Goal: Task Accomplishment & Management: Manage account settings

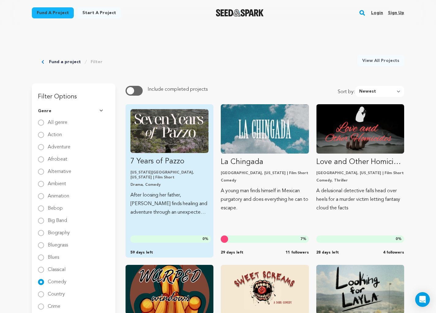
click at [187, 127] on img "Fund 7 Years of Pazzo" at bounding box center [170, 131] width 78 height 44
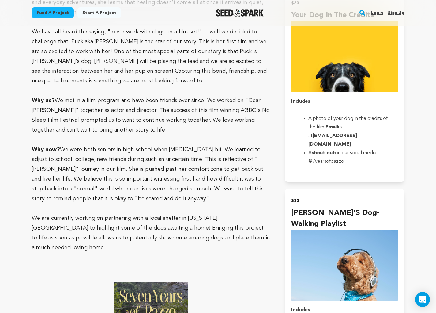
scroll to position [515, 0]
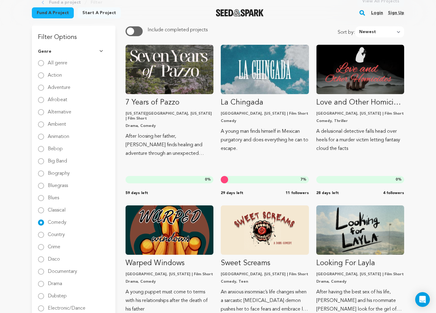
scroll to position [61, 0]
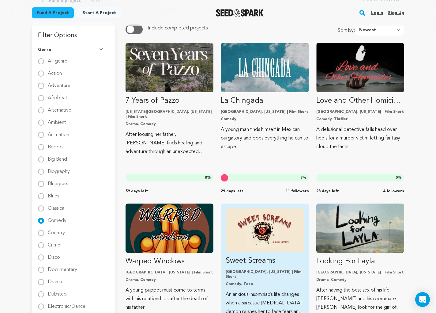
click at [273, 232] on img "Fund Sweet Screams" at bounding box center [265, 230] width 78 height 44
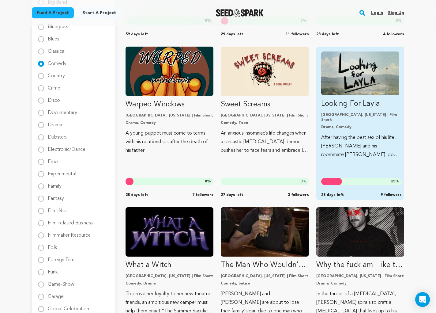
scroll to position [219, 0]
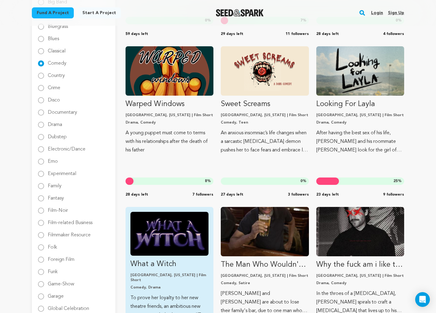
click at [182, 239] on img "Fund What a Witch" at bounding box center [170, 234] width 78 height 44
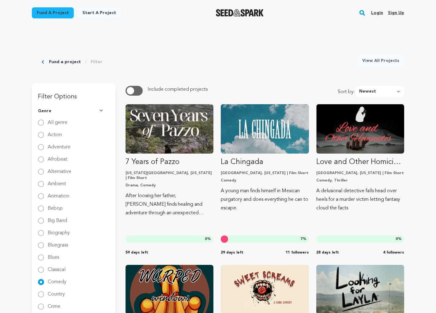
scroll to position [219, 0]
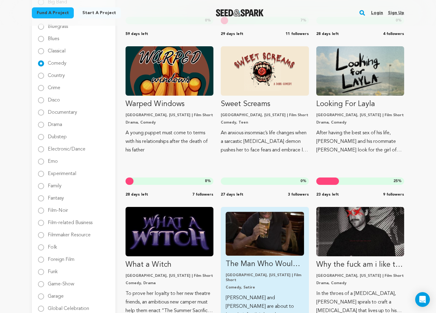
click at [277, 235] on img "Fund The Man Who Wouldn&#039;t Die" at bounding box center [265, 234] width 78 height 44
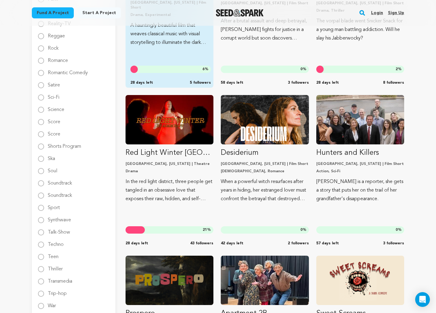
scroll to position [865, 0]
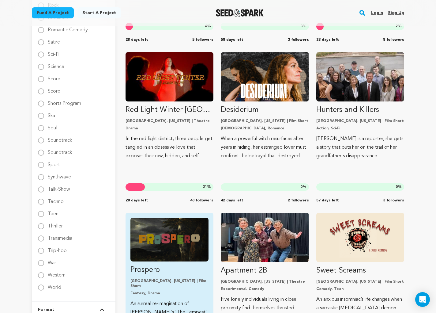
click at [172, 236] on img "Fund Prospero" at bounding box center [170, 240] width 78 height 44
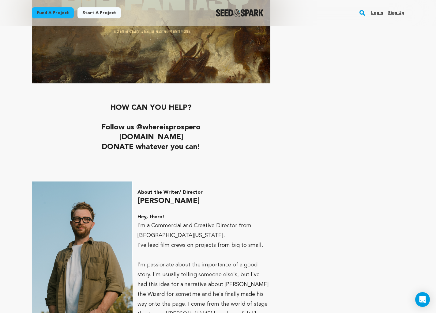
scroll to position [2223, 0]
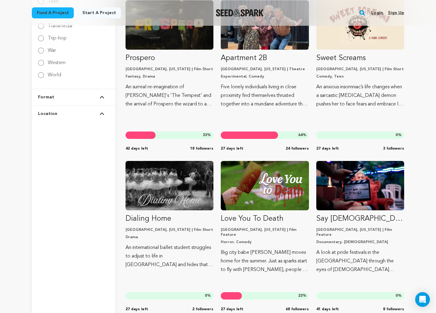
scroll to position [1139, 0]
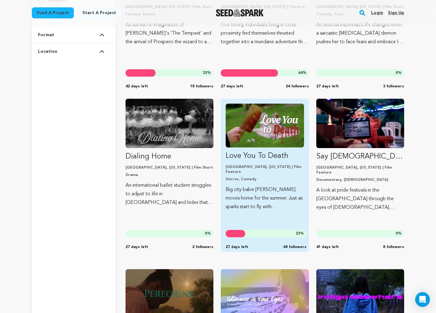
click at [294, 177] on p "Horror, Comedy" at bounding box center [265, 179] width 78 height 5
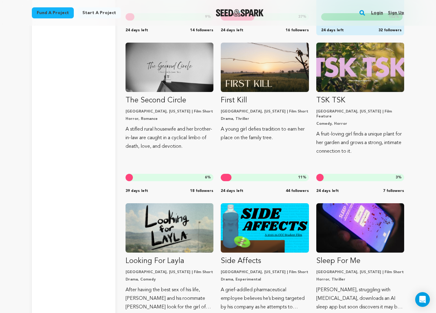
scroll to position [1706, 0]
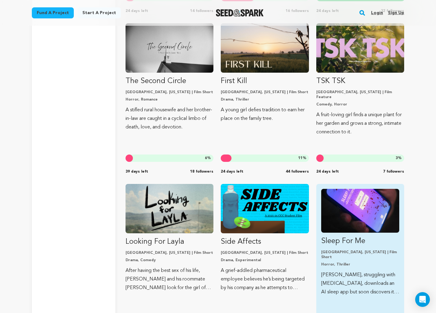
click at [332, 205] on img "Fund Sleep For Me" at bounding box center [360, 211] width 78 height 44
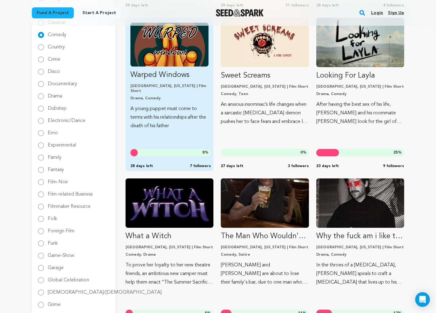
scroll to position [248, 0]
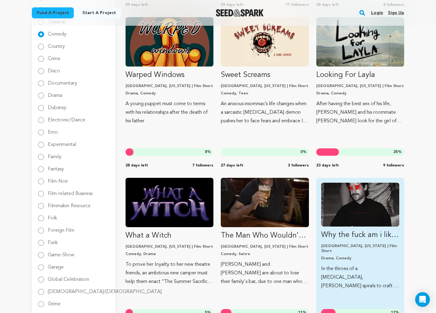
click at [358, 196] on img "Fund Why the fuck am i like this?" at bounding box center [360, 205] width 78 height 44
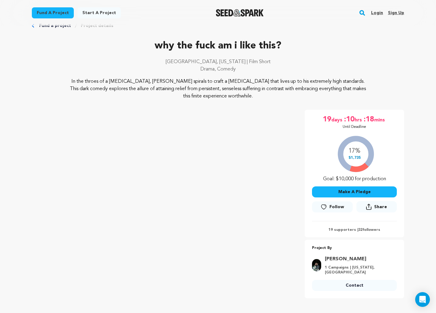
scroll to position [46, 0]
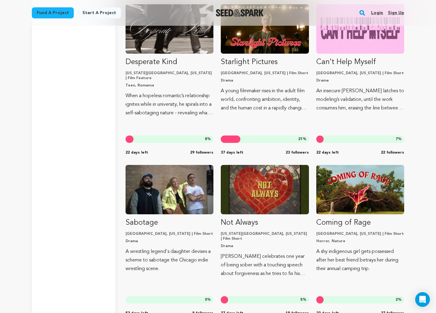
scroll to position [2055, 0]
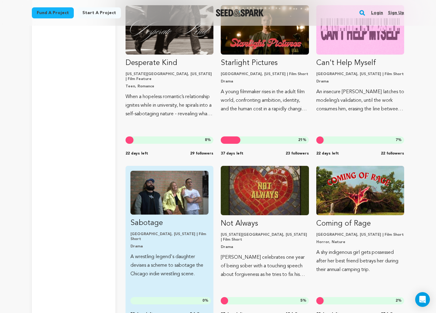
click at [181, 203] on img "Fund Sabotage" at bounding box center [170, 193] width 78 height 44
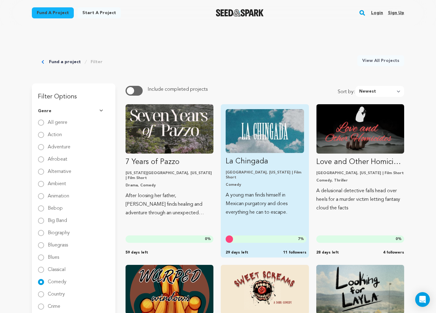
click at [263, 119] on img "Fund La Chingada" at bounding box center [265, 131] width 78 height 44
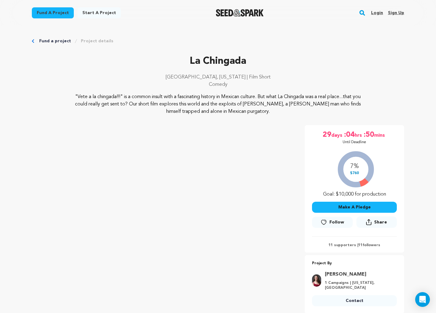
click at [234, 10] on img "Seed&Spark Homepage" at bounding box center [240, 12] width 48 height 7
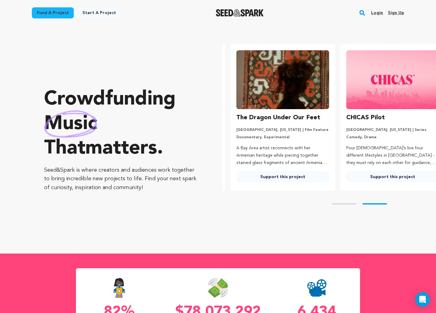
scroll to position [0, 115]
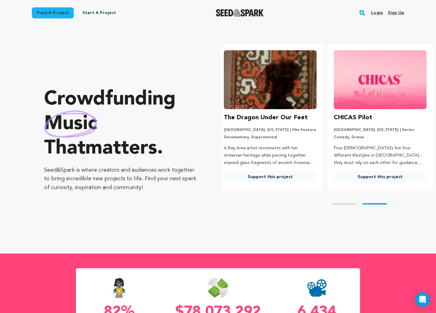
click at [251, 95] on img at bounding box center [270, 79] width 93 height 59
click at [261, 175] on link "Support this project" at bounding box center [270, 176] width 93 height 11
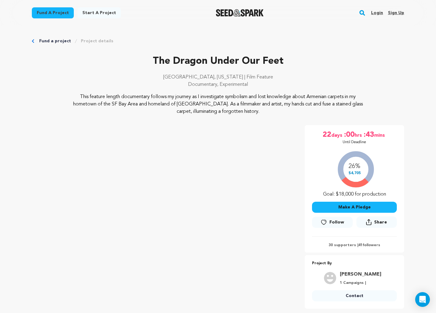
click at [376, 10] on link "Login" at bounding box center [377, 13] width 12 height 10
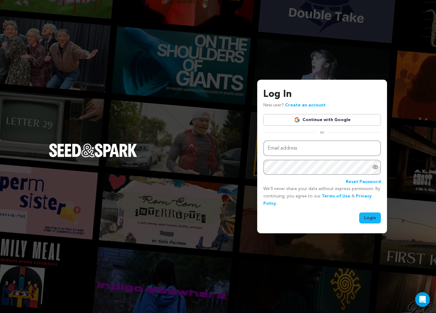
type input "[EMAIL_ADDRESS][DOMAIN_NAME]"
click at [370, 217] on button "Login" at bounding box center [370, 217] width 22 height 11
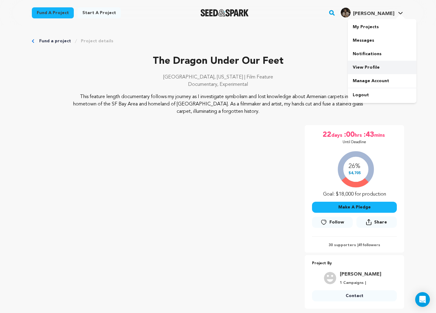
click at [367, 68] on link "View Profile" at bounding box center [382, 67] width 69 height 13
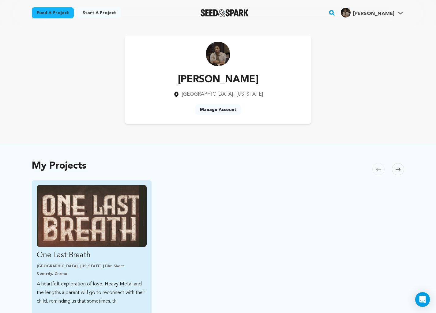
click at [124, 224] on img "Fund One Last Breath" at bounding box center [92, 216] width 110 height 62
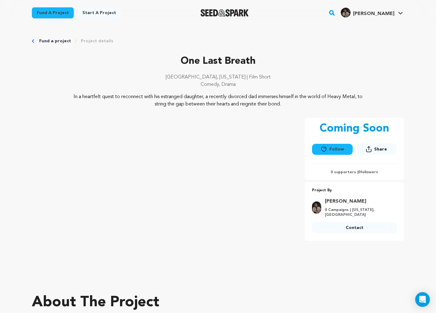
click at [231, 12] on img "Seed&Spark Homepage" at bounding box center [225, 12] width 48 height 7
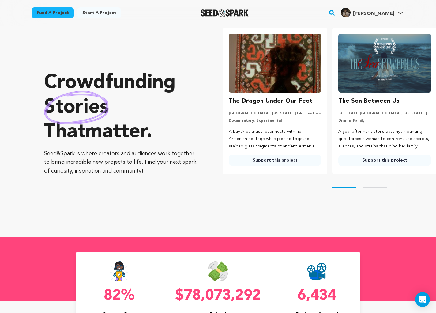
scroll to position [14, 0]
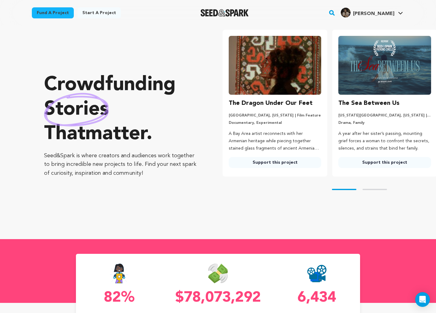
click at [271, 50] on img at bounding box center [275, 65] width 93 height 59
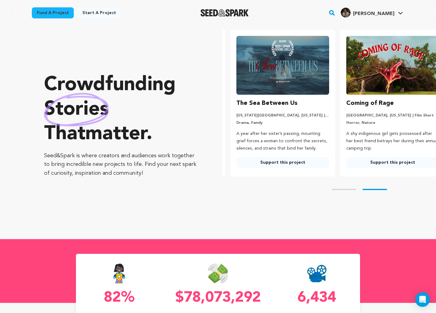
scroll to position [0, 115]
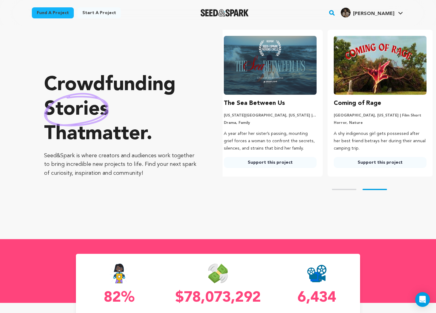
click at [382, 73] on img at bounding box center [380, 65] width 93 height 59
click at [369, 162] on link "Support this project" at bounding box center [380, 162] width 93 height 11
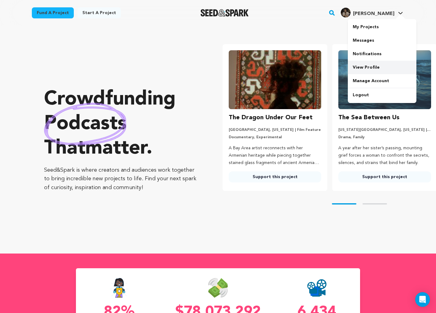
click at [370, 66] on link "View Profile" at bounding box center [382, 67] width 69 height 13
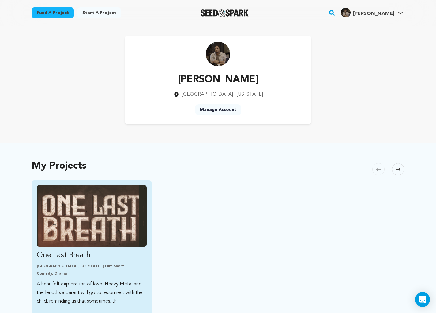
click at [73, 209] on img "Fund One Last Breath" at bounding box center [92, 216] width 110 height 62
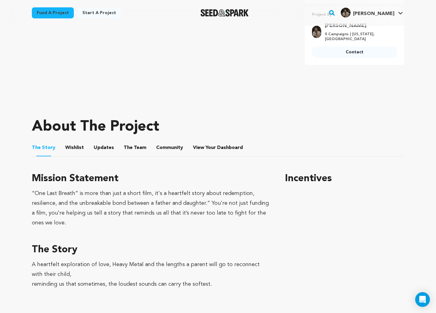
scroll to position [175, 0]
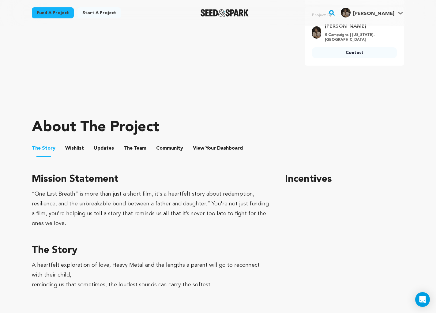
click at [401, 13] on icon at bounding box center [401, 13] width 4 height 2
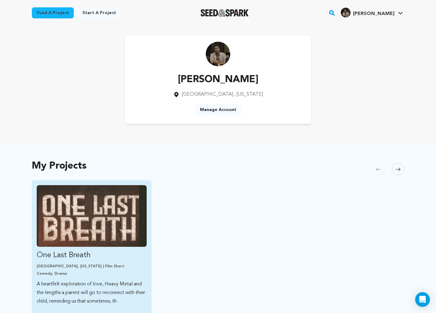
click at [99, 229] on img "Fund One Last Breath" at bounding box center [92, 216] width 110 height 62
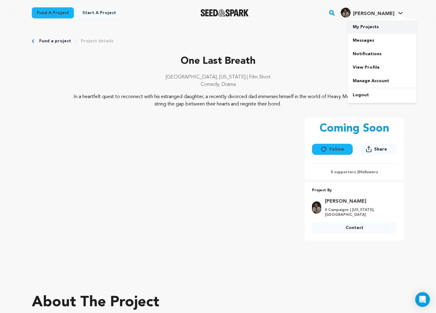
click at [373, 27] on link "My Projects" at bounding box center [382, 26] width 69 height 13
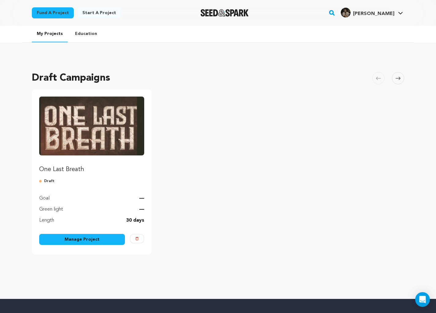
click at [77, 242] on link "Manage Project" at bounding box center [82, 239] width 86 height 11
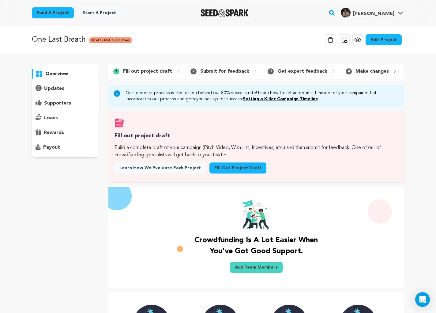
click at [390, 40] on link "Edit Project" at bounding box center [384, 39] width 36 height 11
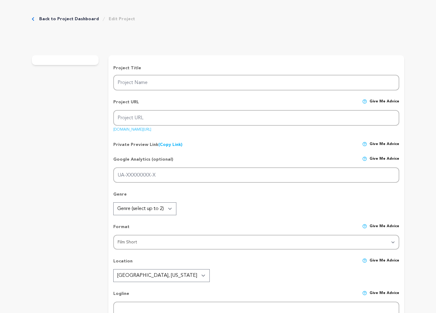
type input "One Last Breath"
type input "one-last-breath"
type input "A heartfelt exploration of love, Heavy Metal and the lengths a parent will go t…"
type textarea "In a heartfelt quest to reconnect with his estranged daughter, a recently divor…"
type textarea "“One Last Breath” is more than just a short film, it's a heartfelt story about …"
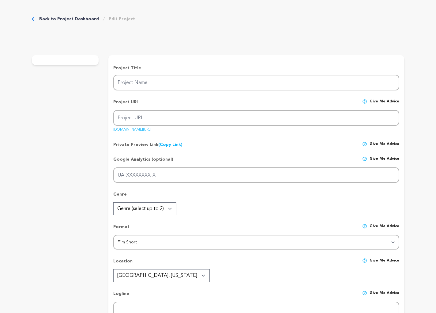
type textarea "Film Independent"
radio input "true"
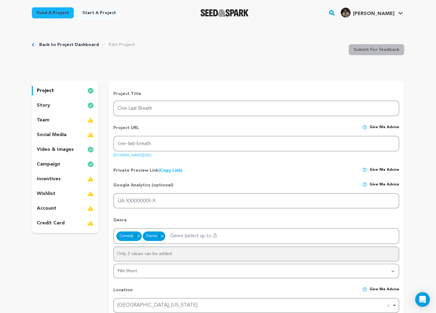
click at [69, 104] on div "story" at bounding box center [65, 106] width 67 height 10
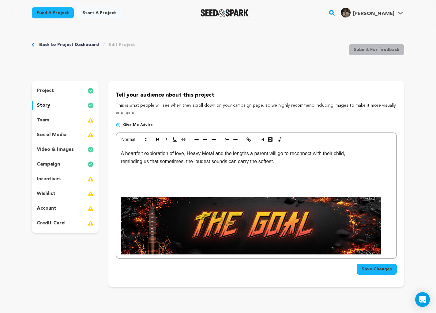
click at [280, 217] on img at bounding box center [251, 226] width 260 height 58
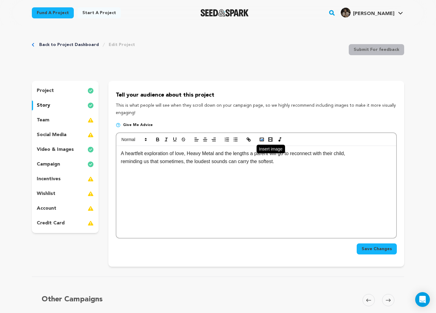
click at [262, 138] on rect "button" at bounding box center [262, 139] width 4 height 3
click at [304, 163] on p "reminding us that sometimes, the loudest sounds can carry the softest." at bounding box center [256, 162] width 271 height 8
click at [263, 141] on rect "button" at bounding box center [262, 139] width 4 height 3
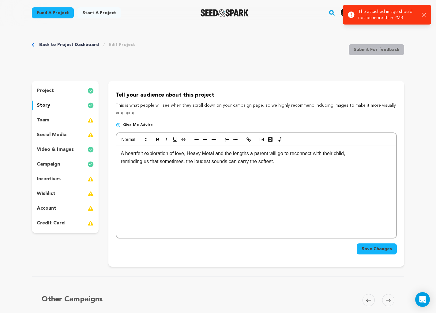
click at [422, 14] on div "Success: Info: Warning: Error: The attached image should not be more than 2MB C…" at bounding box center [387, 15] width 78 height 12
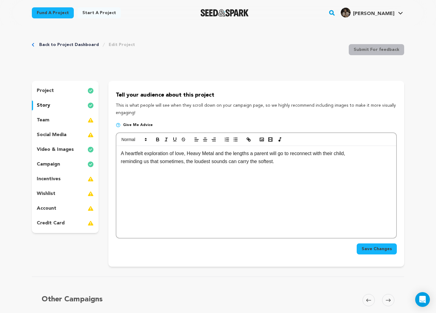
click at [424, 15] on icon "button" at bounding box center [422, 14] width 3 height 3
click at [292, 164] on p "reminding us that sometimes, the loudest sounds can carry the softest." at bounding box center [256, 162] width 271 height 8
click at [260, 141] on rect "button" at bounding box center [262, 139] width 4 height 3
click at [264, 142] on icon "button" at bounding box center [262, 140] width 6 height 6
click at [262, 139] on icon "button" at bounding box center [262, 140] width 6 height 6
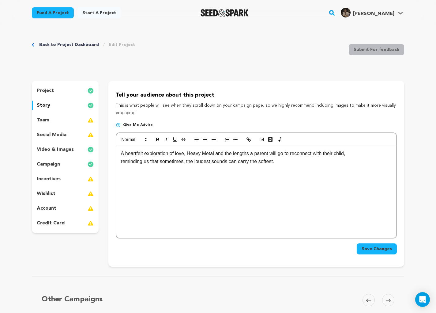
click at [401, 150] on div "Tell your audience about this project This is what people will see when they sc…" at bounding box center [256, 174] width 296 height 186
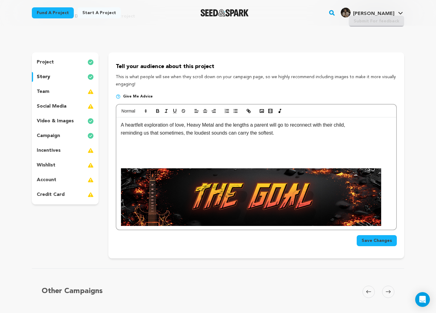
scroll to position [31, 0]
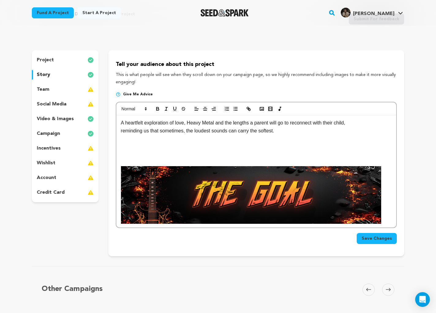
click at [247, 179] on img at bounding box center [251, 195] width 260 height 58
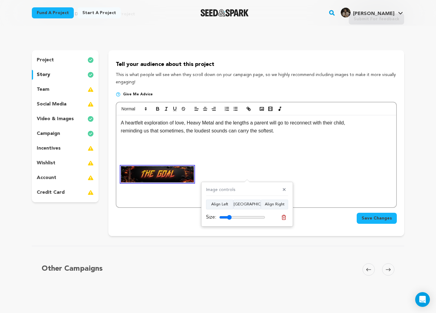
drag, startPoint x: 248, startPoint y: 218, endPoint x: 229, endPoint y: 212, distance: 19.6
click at [229, 215] on input "range" at bounding box center [242, 217] width 46 height 5
click at [244, 204] on button "[GEOGRAPHIC_DATA]" at bounding box center [248, 205] width 28 height 10
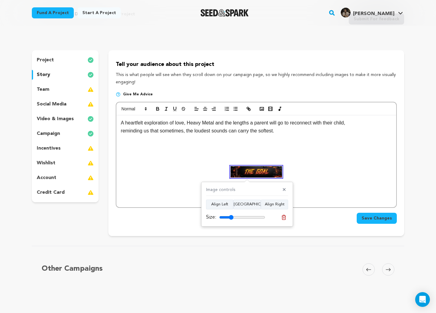
click at [231, 216] on input "range" at bounding box center [242, 217] width 46 height 5
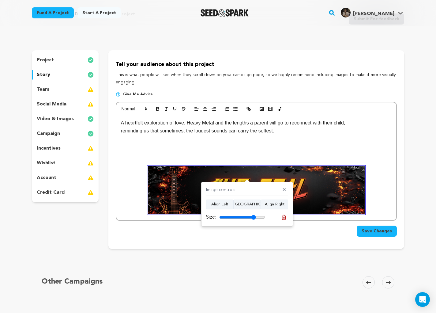
drag, startPoint x: 230, startPoint y: 216, endPoint x: 253, endPoint y: 210, distance: 23.7
type input "80"
click at [253, 215] on input "range" at bounding box center [242, 217] width 46 height 5
click at [334, 185] on img at bounding box center [256, 190] width 217 height 48
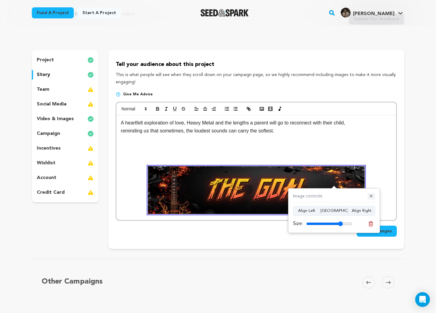
click at [372, 195] on button "✕" at bounding box center [372, 196] width 8 height 6
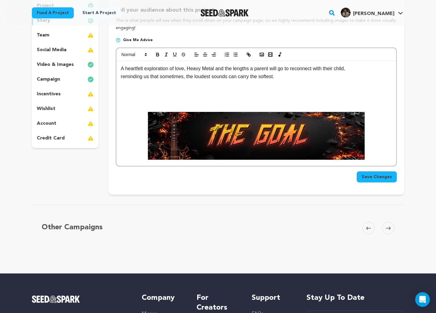
scroll to position [85, 0]
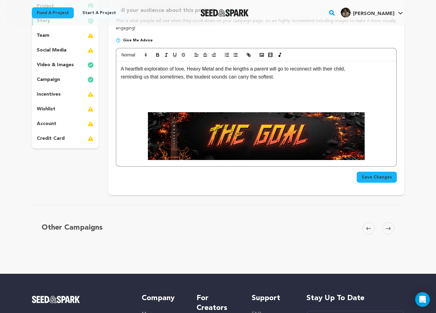
click at [59, 50] on p "social media" at bounding box center [52, 50] width 30 height 7
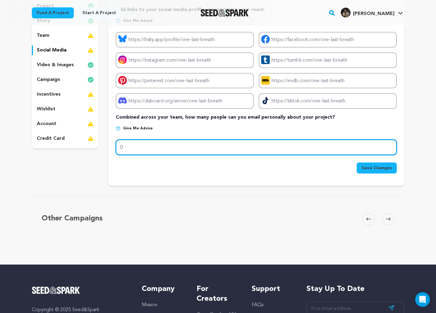
click at [157, 144] on input "0" at bounding box center [256, 147] width 281 height 16
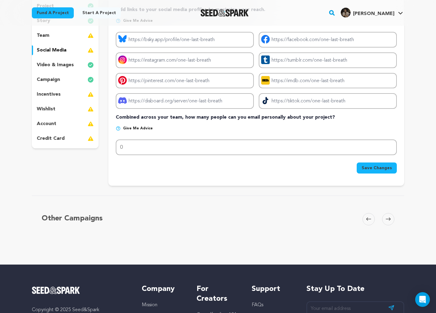
click at [118, 129] on img at bounding box center [118, 128] width 5 height 5
click at [119, 128] on img at bounding box center [118, 128] width 5 height 5
click at [136, 127] on span "Give me advice" at bounding box center [138, 128] width 30 height 5
click at [89, 94] on img at bounding box center [91, 94] width 6 height 7
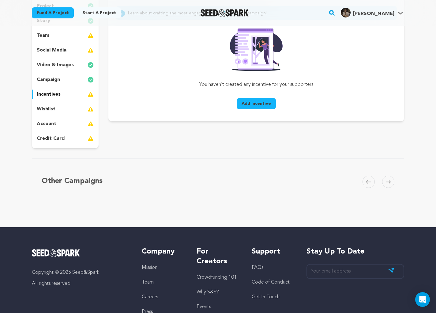
click at [269, 112] on div "Learn about crafting the most engaging incentives for your campaign! You haven’…" at bounding box center [256, 58] width 296 height 125
click at [258, 101] on span "Add Incentive" at bounding box center [256, 104] width 29 height 6
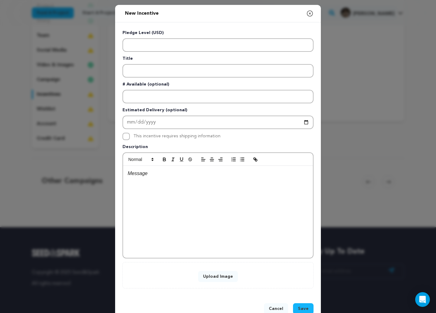
click at [271, 307] on button "Cancel" at bounding box center [276, 308] width 24 height 11
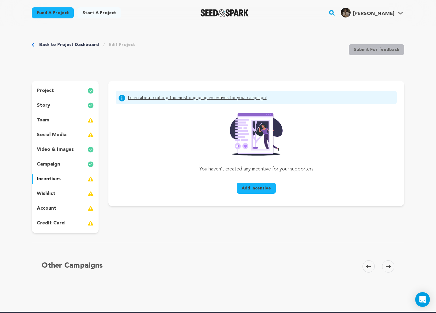
click at [51, 105] on div "story" at bounding box center [65, 106] width 67 height 10
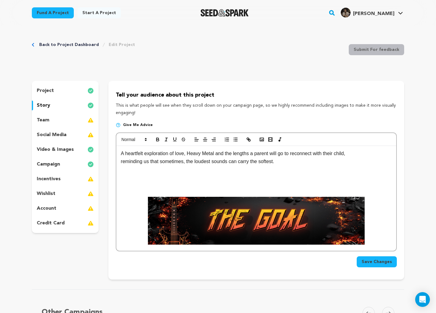
click at [240, 213] on img at bounding box center [256, 221] width 217 height 48
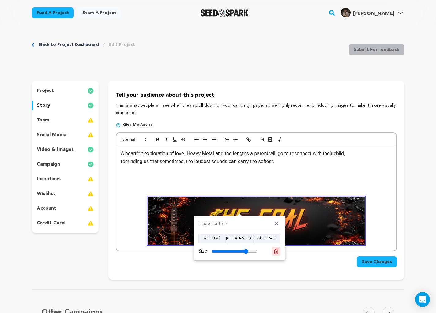
click at [276, 250] on icon at bounding box center [277, 252] width 6 height 6
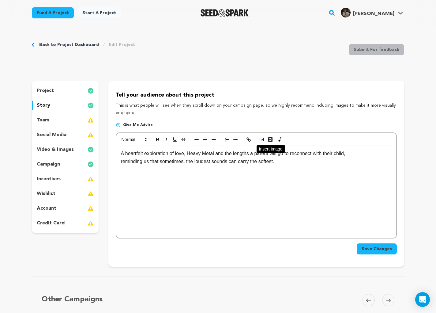
click at [262, 140] on polyline "button" at bounding box center [262, 140] width 2 height 2
click at [293, 162] on p "reminding us that sometimes, the loudest sounds can carry the softest." at bounding box center [256, 162] width 271 height 8
click at [262, 141] on rect "button" at bounding box center [262, 139] width 4 height 3
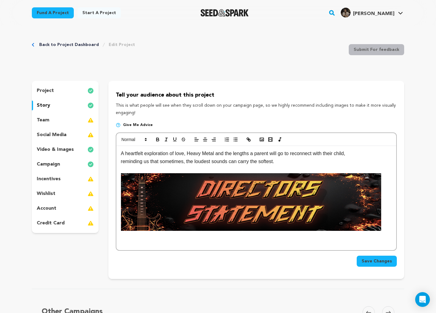
click at [281, 208] on img at bounding box center [251, 202] width 260 height 58
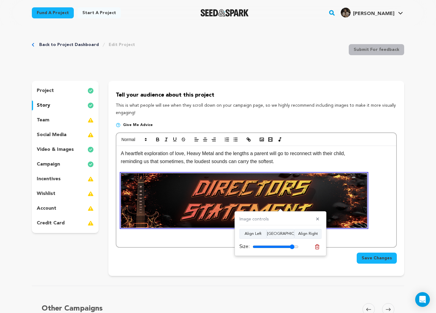
drag, startPoint x: 297, startPoint y: 247, endPoint x: 292, endPoint y: 246, distance: 4.7
type input "91"
click at [292, 246] on input "range" at bounding box center [276, 246] width 46 height 5
click at [350, 278] on div "Back to Project Dashboard Edit Project Submit For feedback Submit For feedback …" at bounding box center [218, 190] width 392 height 329
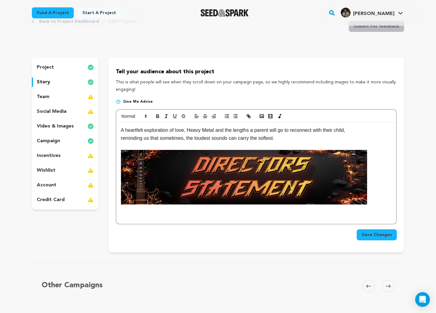
scroll to position [26, 0]
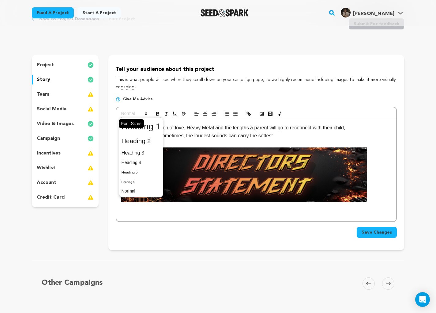
click at [145, 115] on icon at bounding box center [146, 114] width 6 height 6
click at [358, 58] on div "Tell your audience about this project This is what people will see when they sc…" at bounding box center [256, 152] width 296 height 195
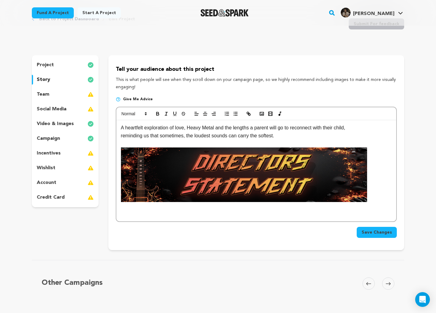
click at [270, 207] on p at bounding box center [256, 206] width 271 height 8
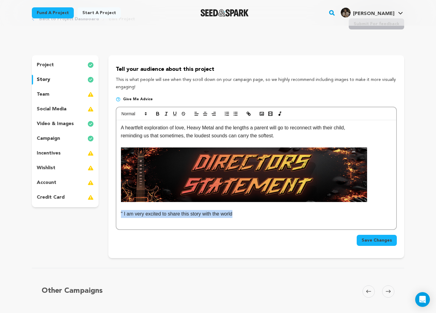
drag, startPoint x: 254, startPoint y: 213, endPoint x: 122, endPoint y: 214, distance: 131.8
click at [122, 214] on p "" I am very excited to share this story with the world" at bounding box center [256, 214] width 271 height 8
